Goal: Transaction & Acquisition: Purchase product/service

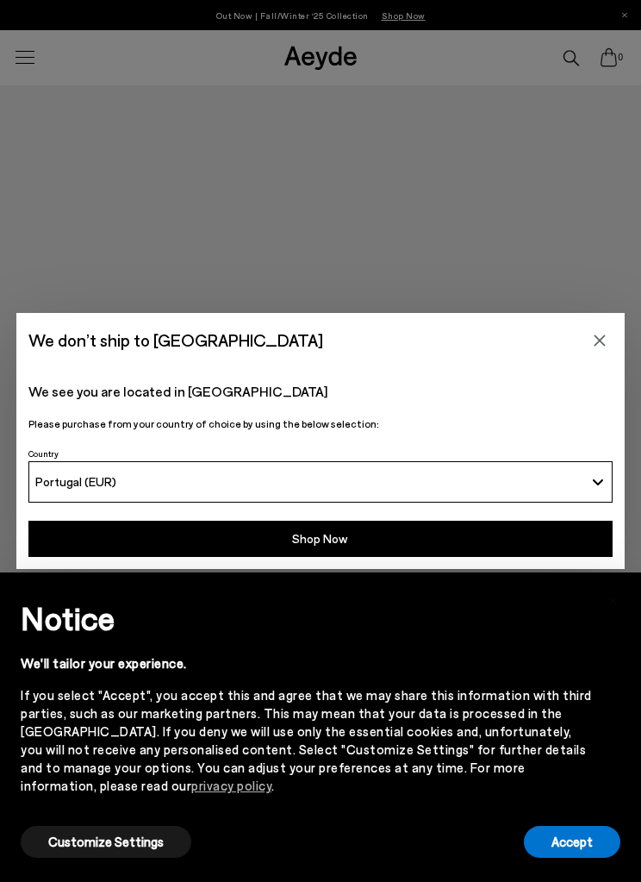
scroll to position [145, 0]
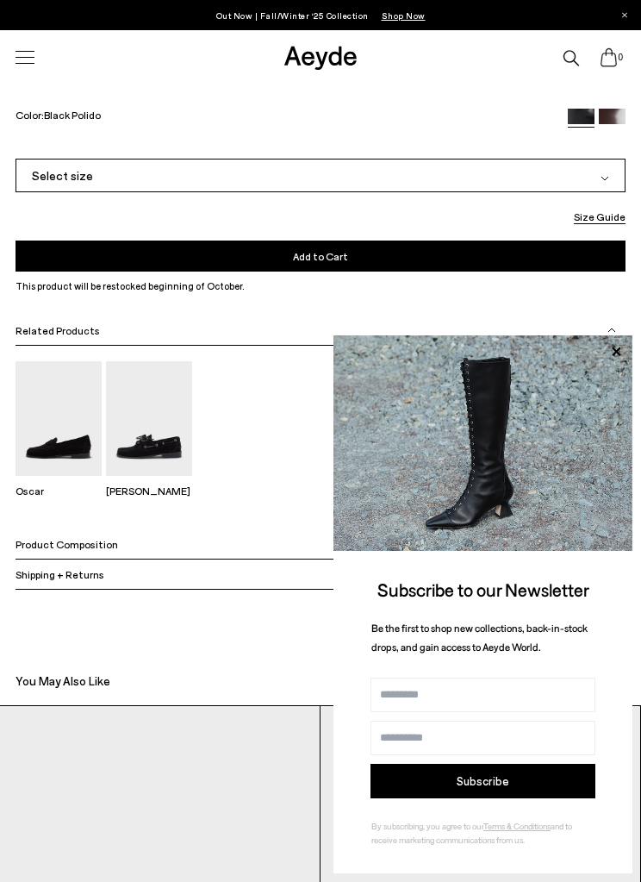
scroll to position [1070, 0]
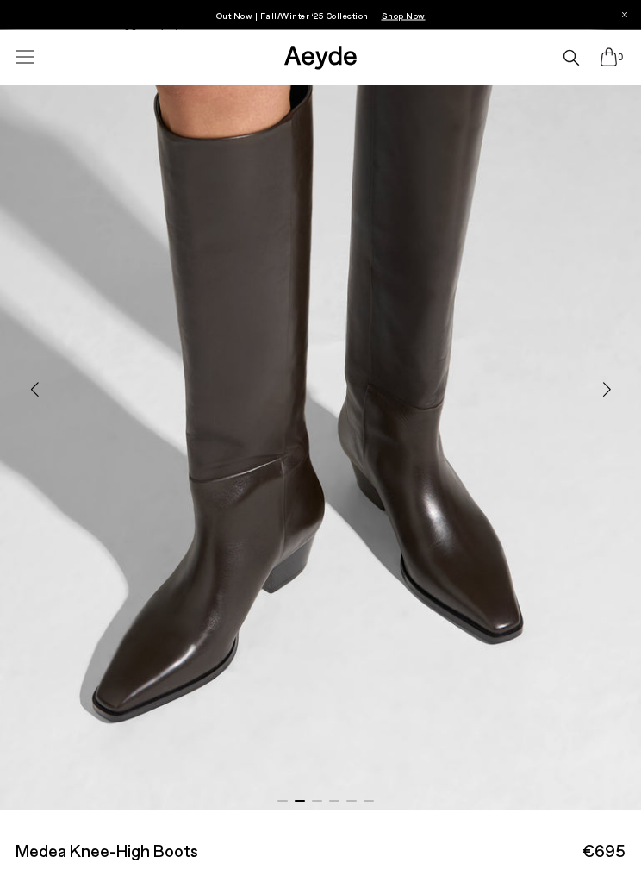
scroll to position [540, 0]
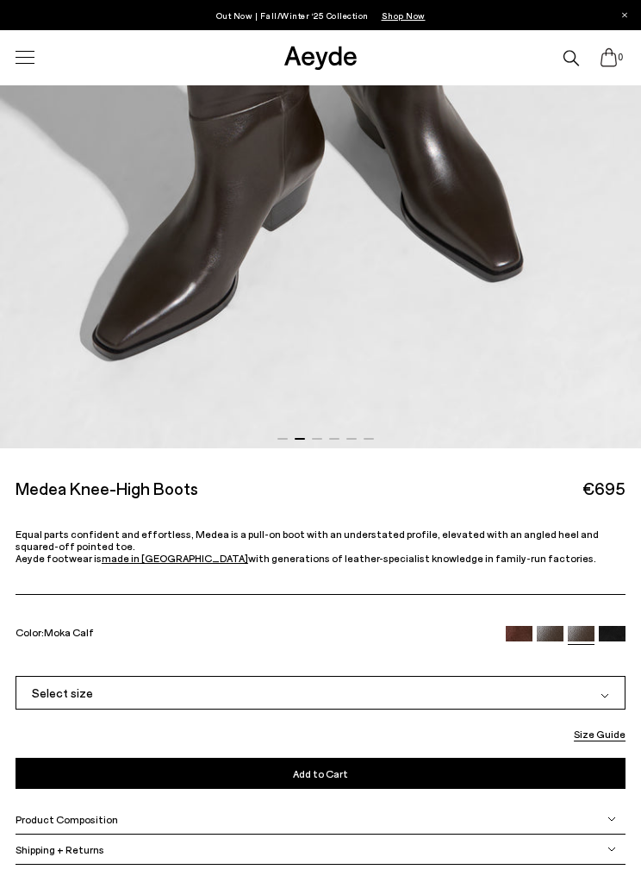
click at [517, 626] on img at bounding box center [519, 639] width 27 height 27
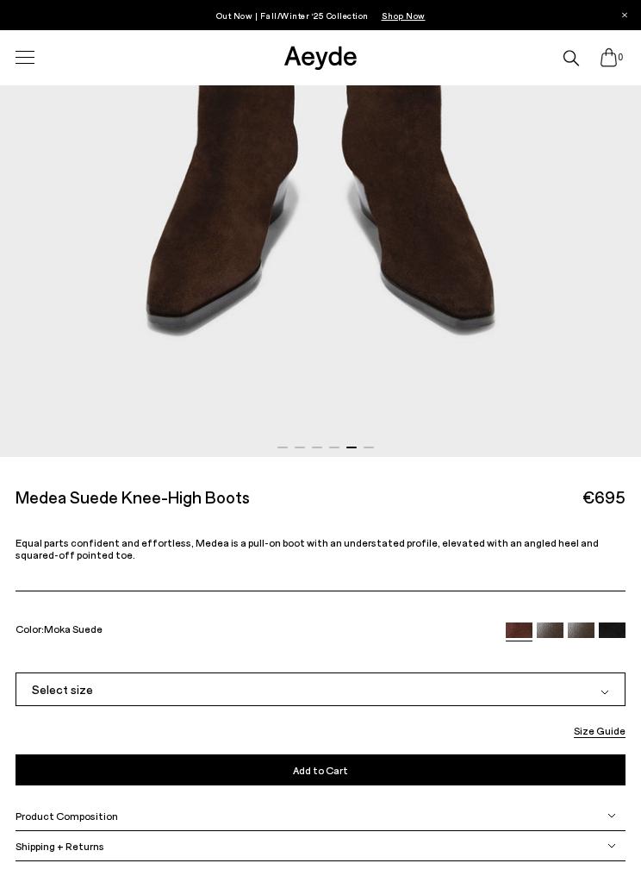
scroll to position [584, 0]
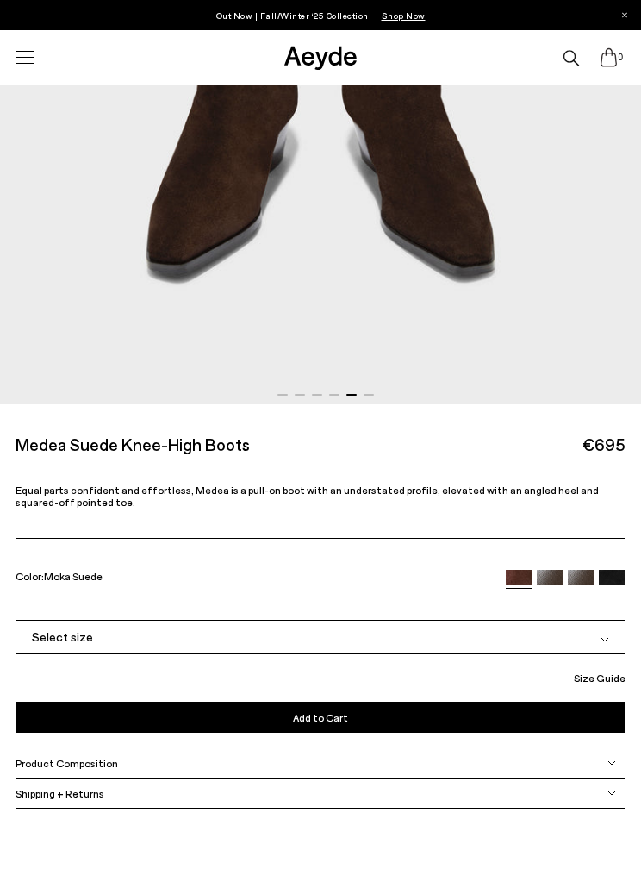
click at [554, 572] on img at bounding box center [550, 583] width 27 height 27
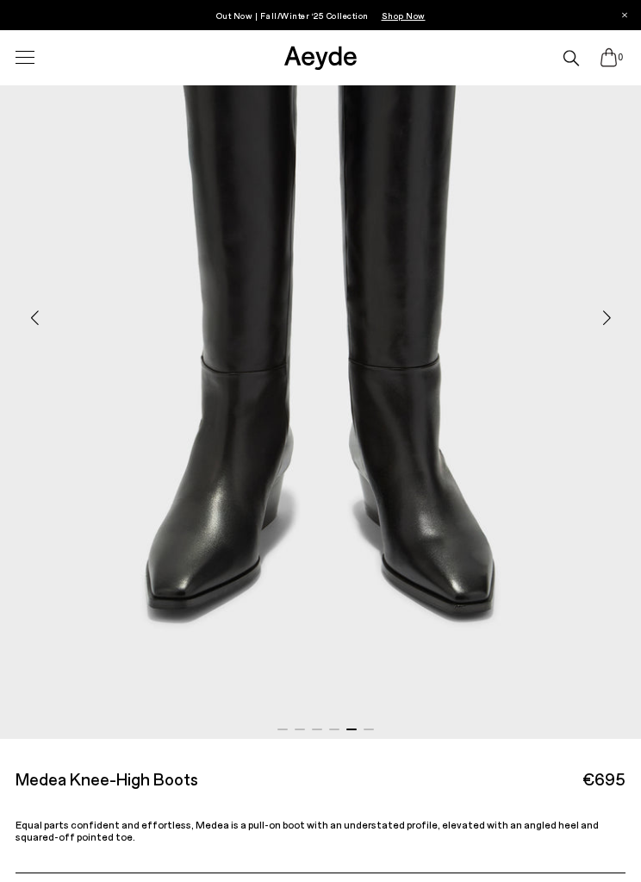
scroll to position [540, 0]
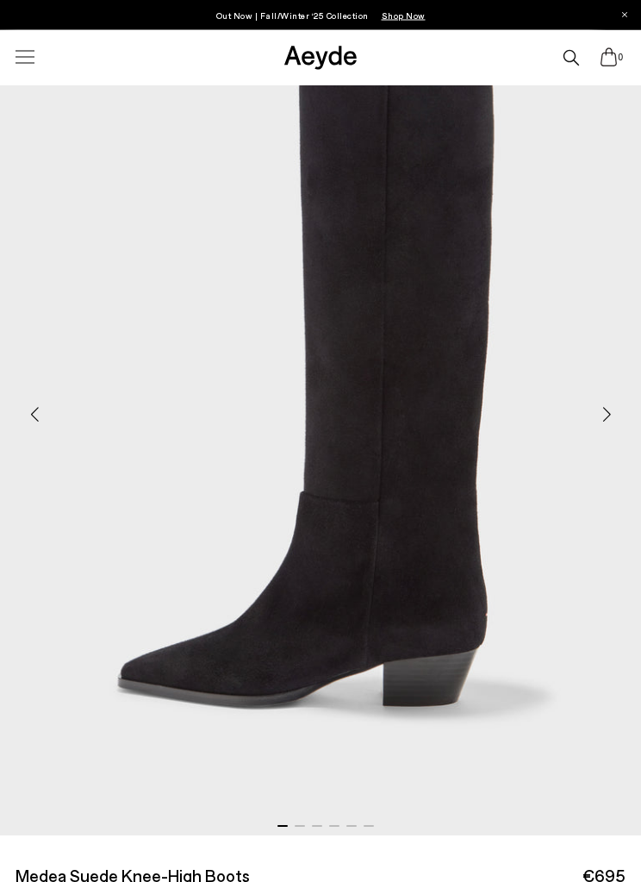
scroll to position [152, 0]
